Goal: Register for event/course

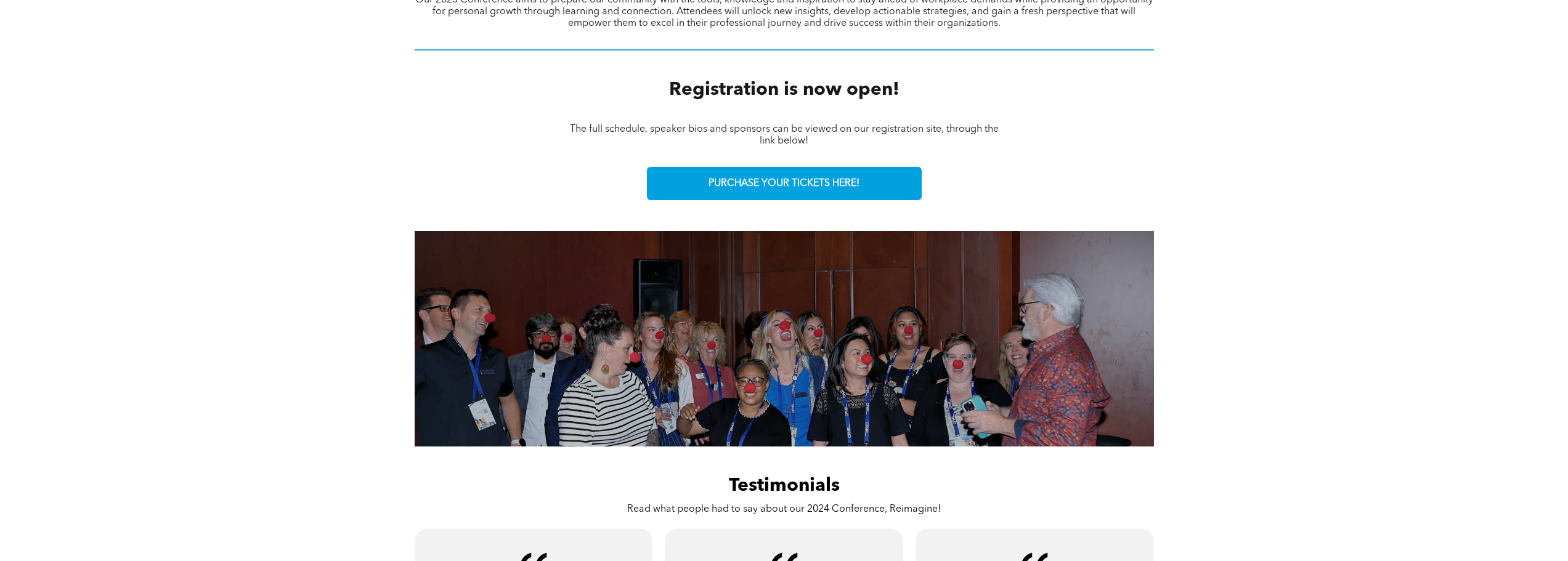
scroll to position [247, 0]
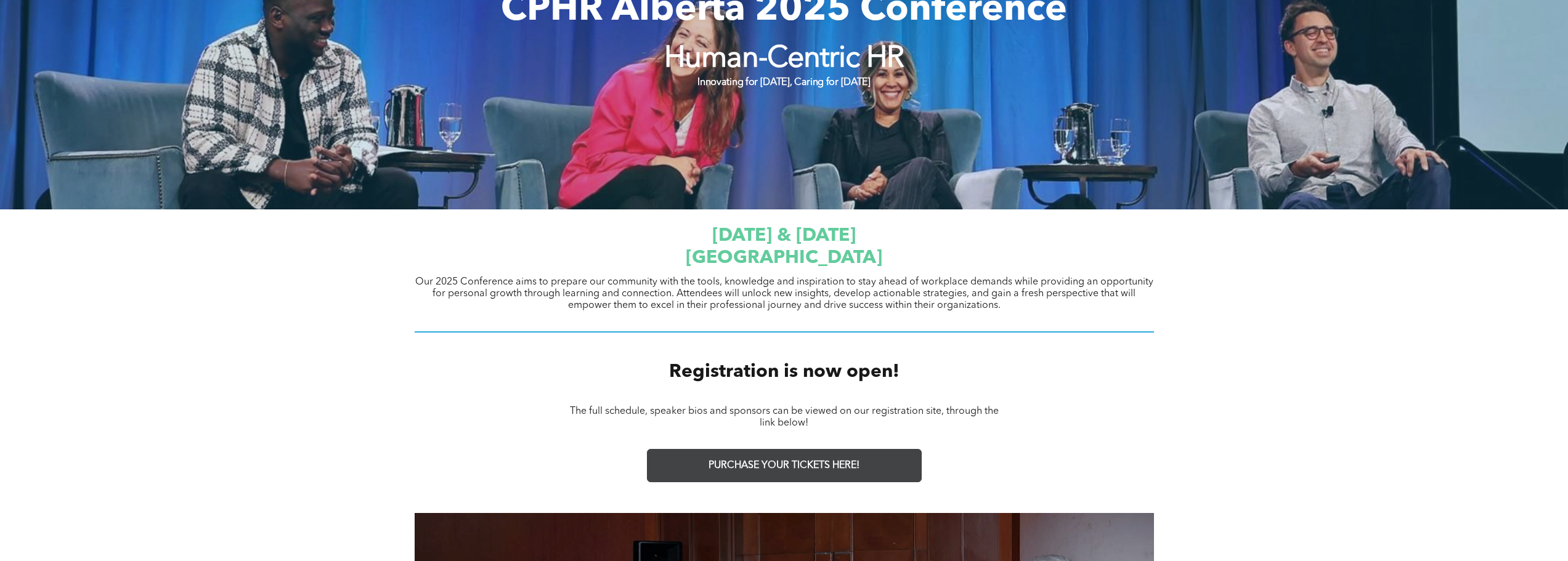
click at [799, 469] on span "PURCHASE YOUR TICKETS HERE!" at bounding box center [784, 465] width 151 height 12
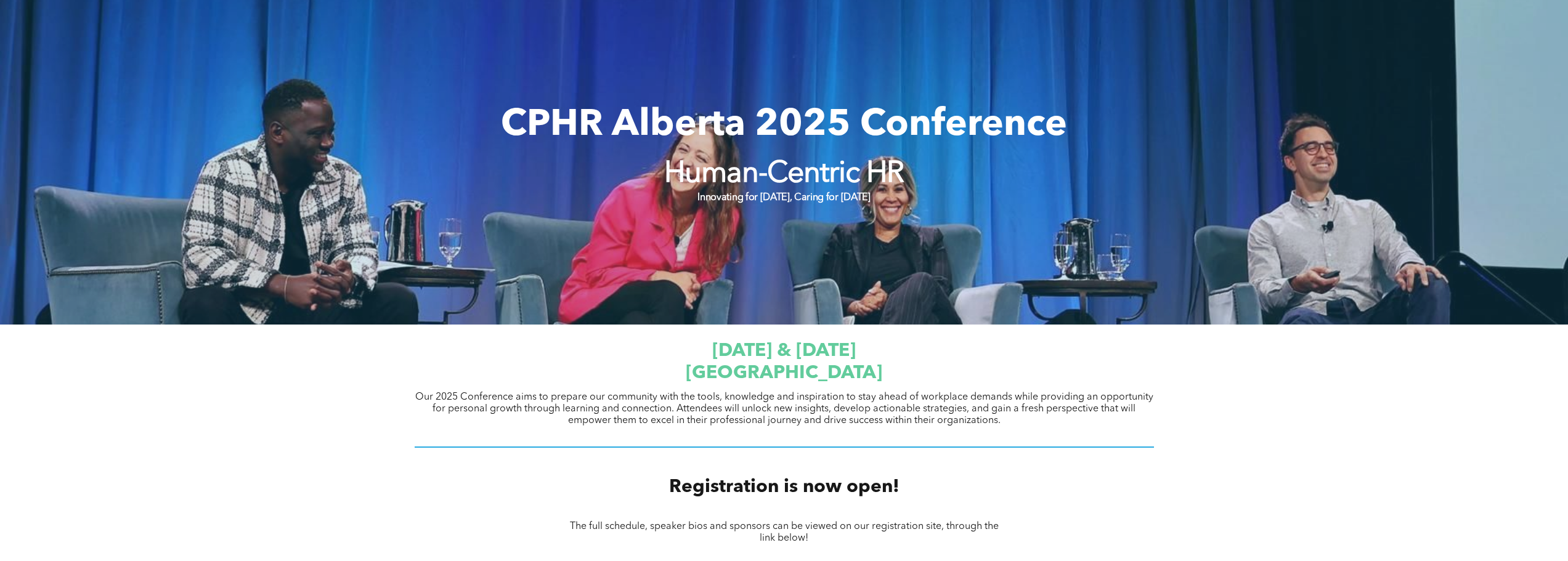
scroll to position [0, 0]
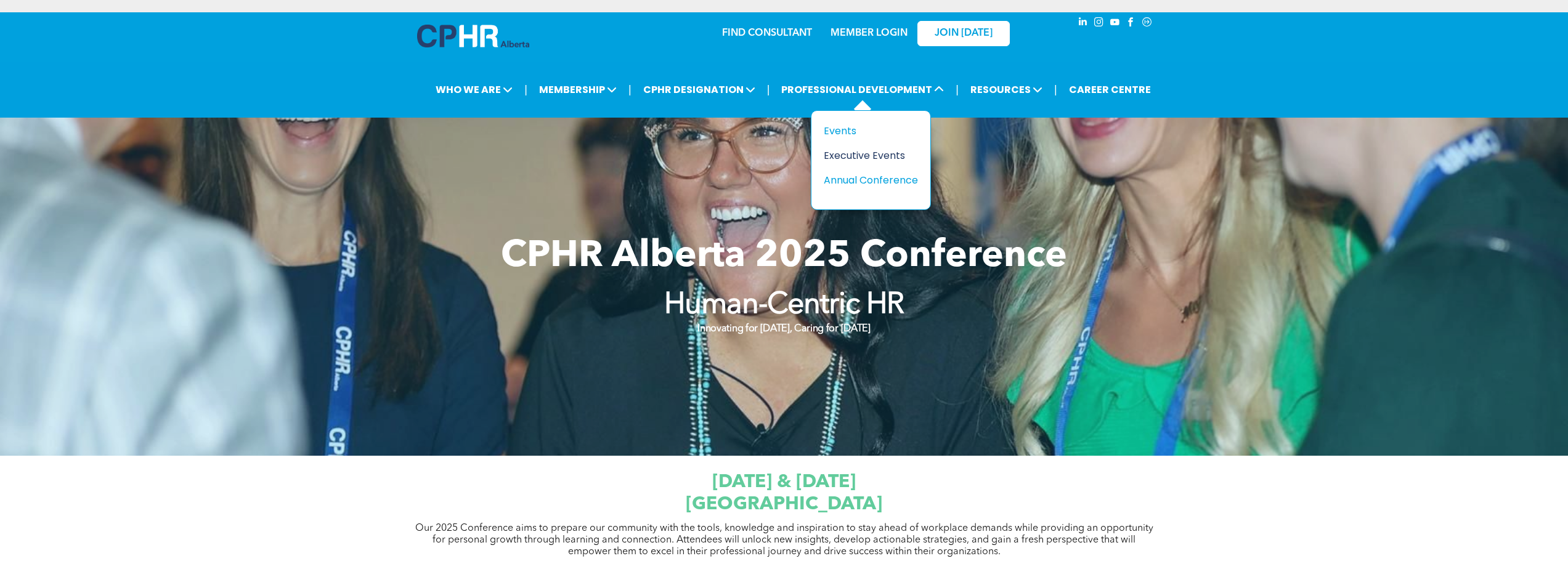
click at [889, 153] on div "Executive Events" at bounding box center [866, 156] width 85 height 16
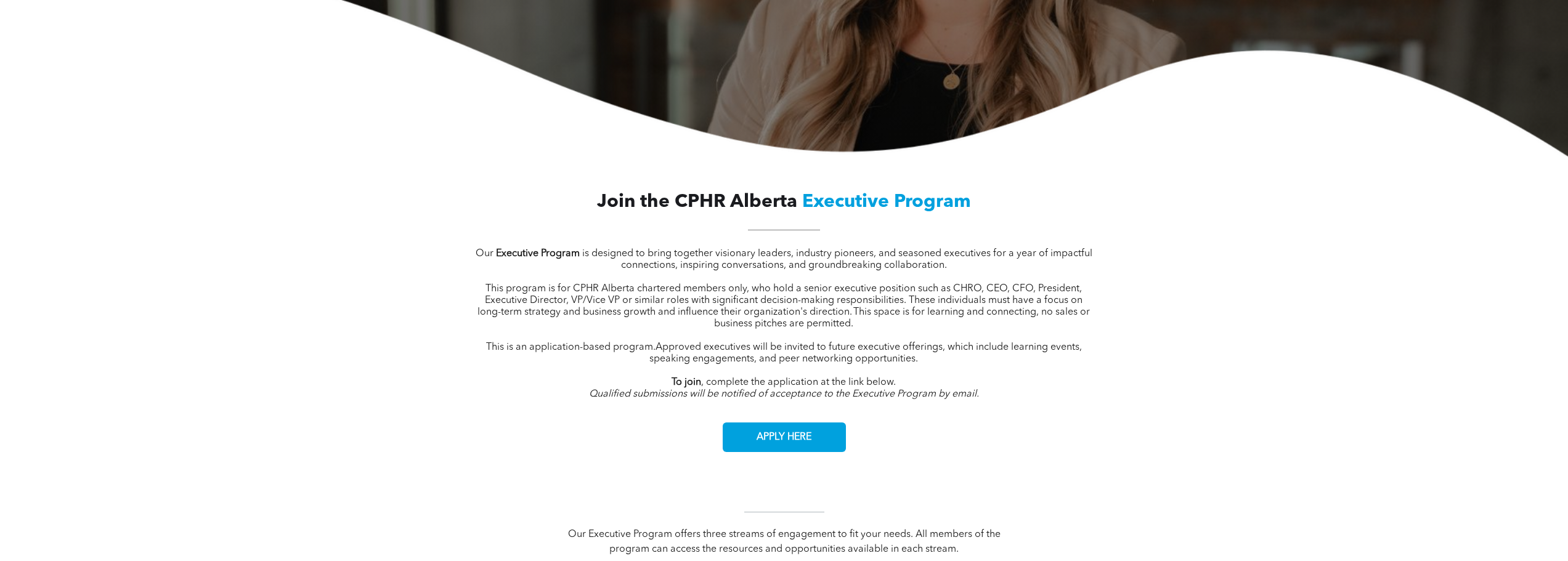
scroll to position [492, 0]
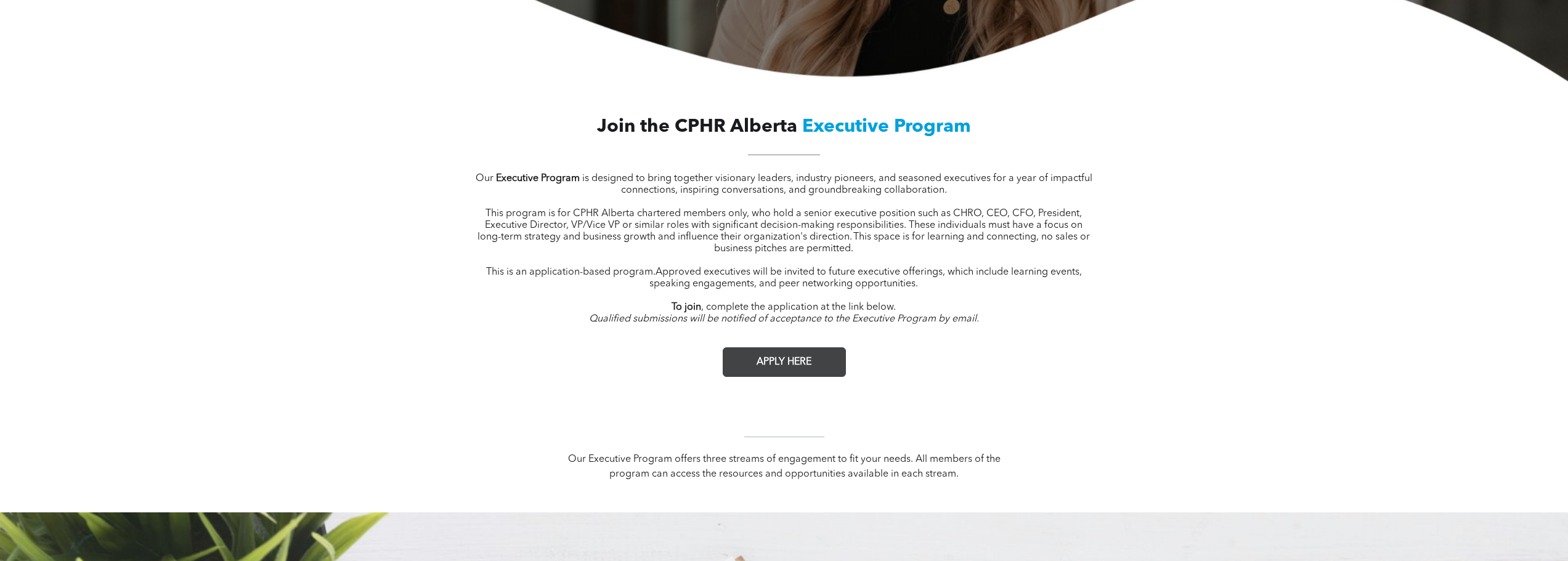
click at [774, 365] on span "APPLY HERE" at bounding box center [784, 362] width 63 height 24
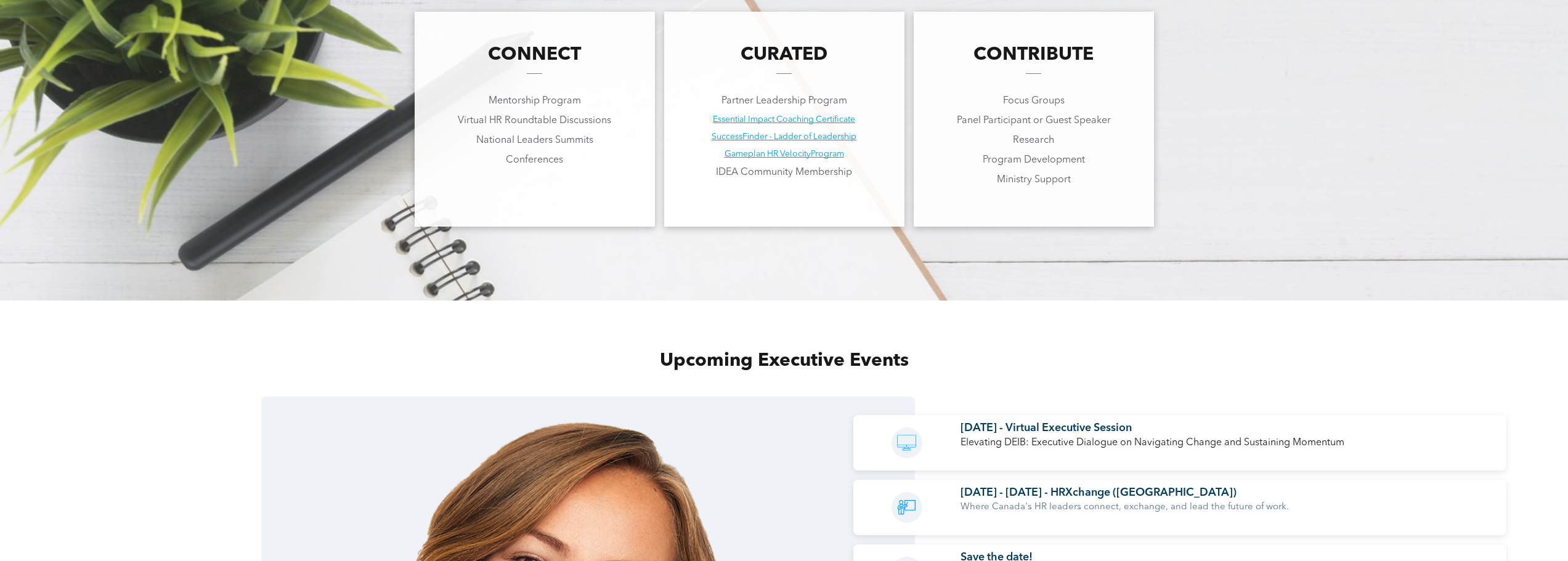
scroll to position [1150, 0]
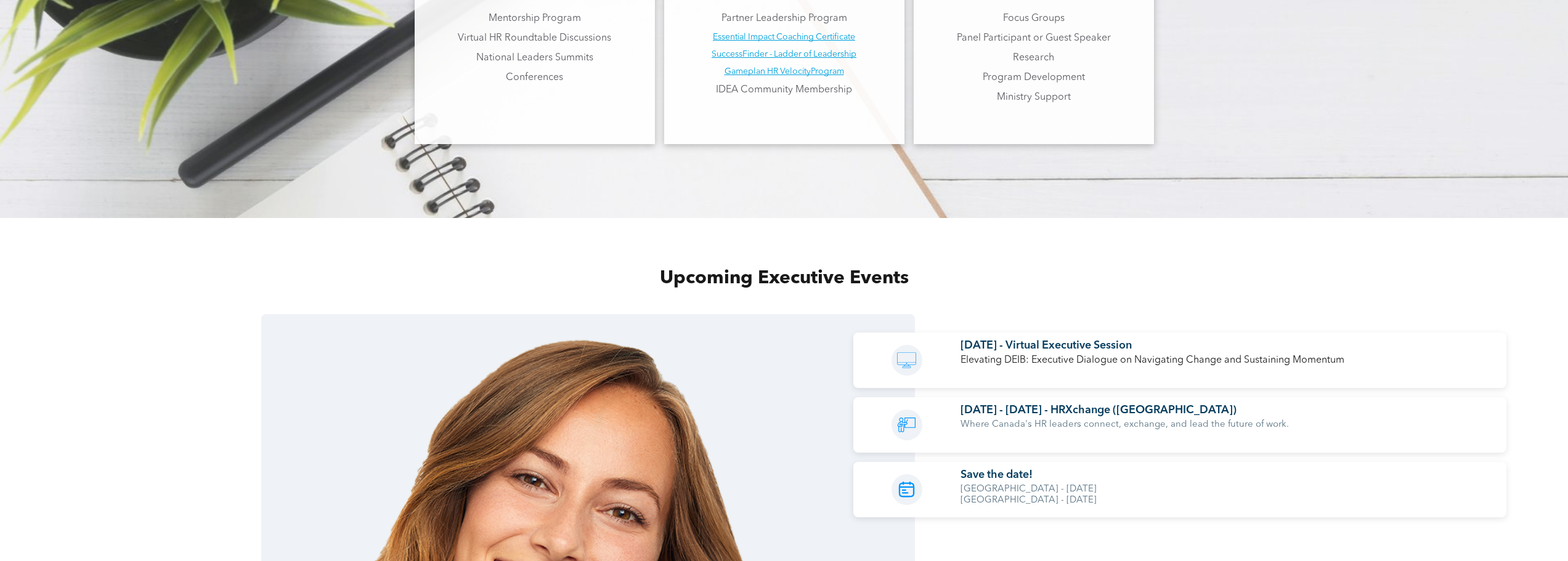
click at [1124, 349] on span "[DATE] - Virtual Executive Session" at bounding box center [1047, 345] width 171 height 11
click at [899, 370] on icon at bounding box center [907, 360] width 23 height 31
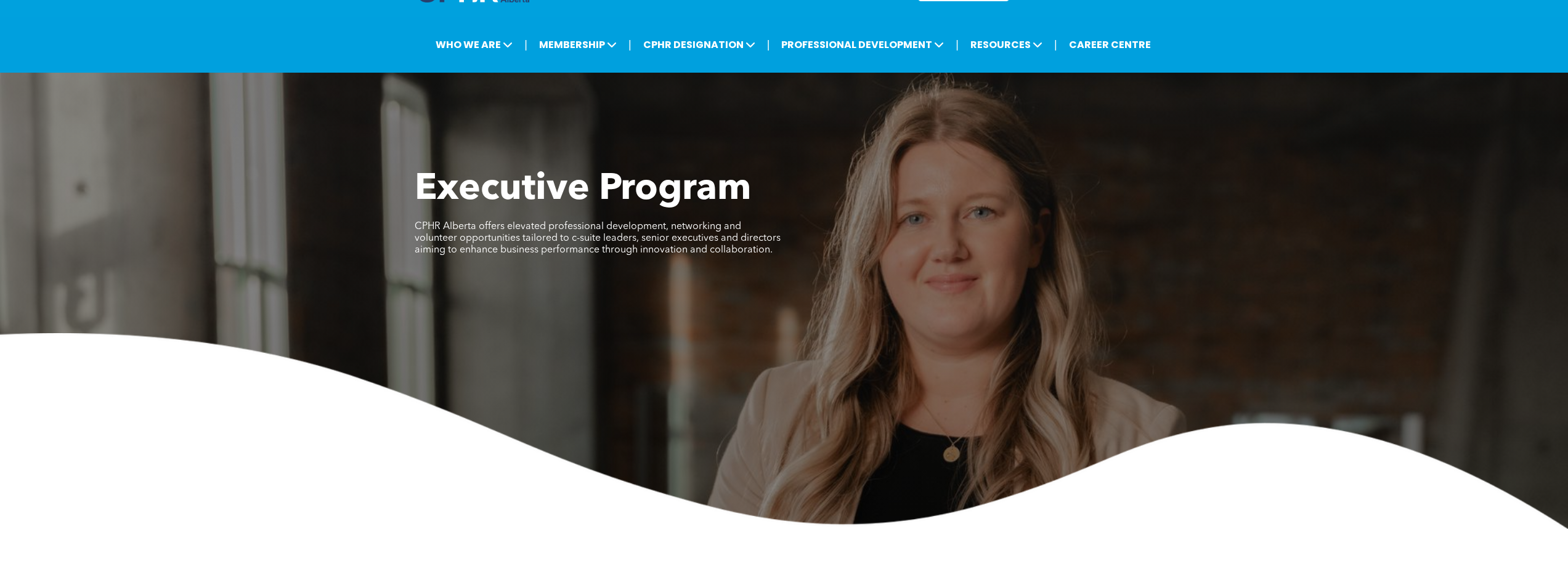
scroll to position [0, 0]
